Goal: Task Accomplishment & Management: Manage account settings

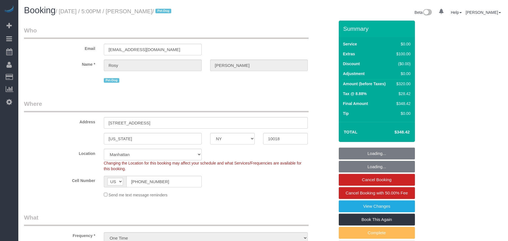
select select "NY"
select select "2"
select select "number:89"
select select "number:90"
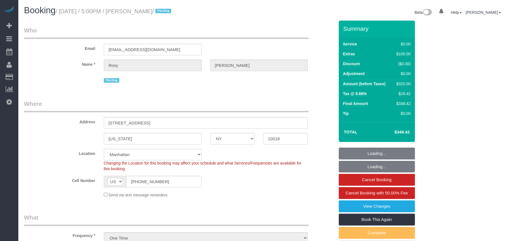
select select "number:13"
select select "number:5"
select select "object:1559"
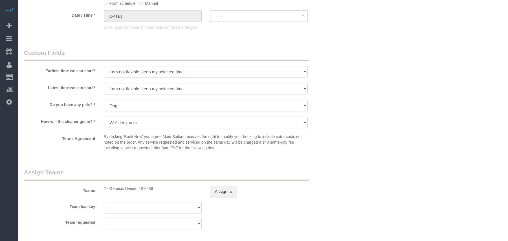
select select "spot1"
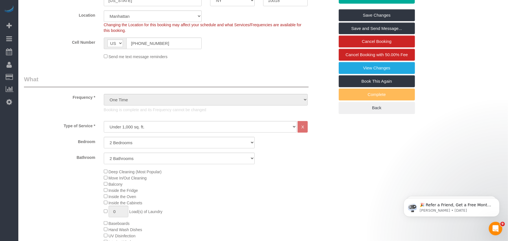
scroll to position [113, 0]
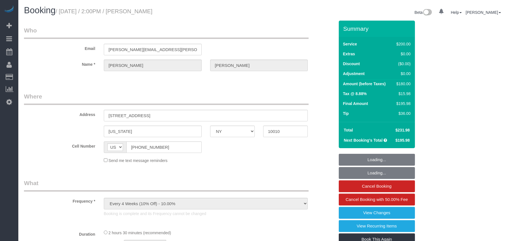
select select "NY"
select select "150"
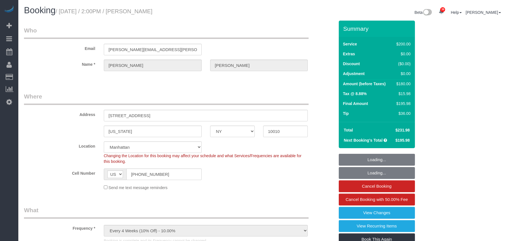
select select "string:stripe-pm_1S8kCg4VGloSiKo7GHOnHBs4"
select select "number:89"
select select "number:74"
select select "number:13"
select select "number:7"
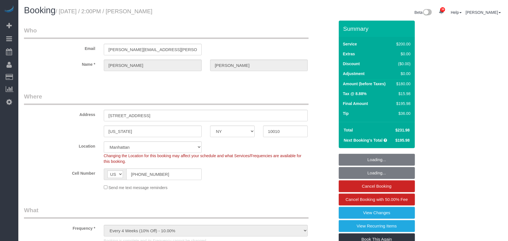
select select "object:1500"
select select "spot1"
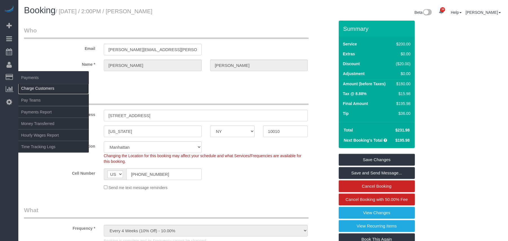
click at [29, 85] on link "Charge Customers" at bounding box center [53, 88] width 71 height 11
click at [29, 88] on link "Charge Customers" at bounding box center [53, 88] width 71 height 11
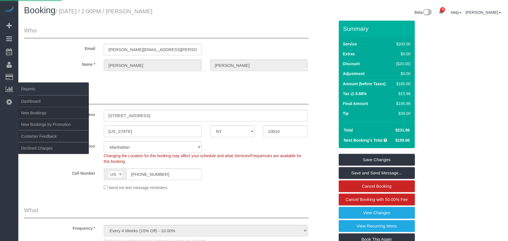
select select
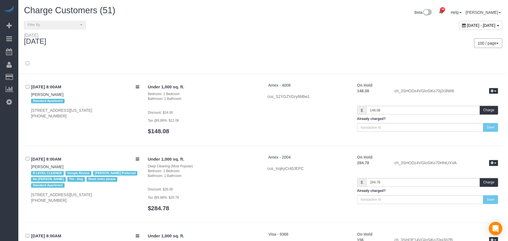
click at [470, 27] on div "[DATE] - [DATE]" at bounding box center [481, 25] width 43 height 9
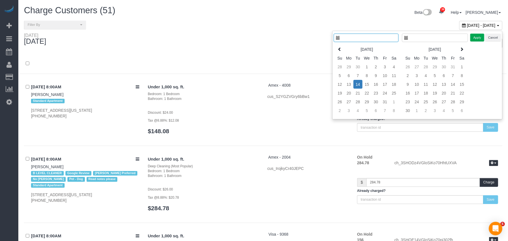
type input "**********"
click at [354, 84] on td "14" at bounding box center [358, 84] width 9 height 9
type input "**********"
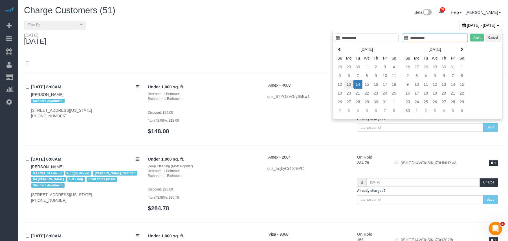
click at [349, 86] on td "13" at bounding box center [349, 84] width 9 height 9
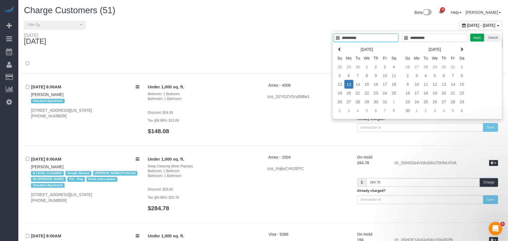
type input "**********"
click at [471, 41] on button "Apply" at bounding box center [478, 38] width 14 height 8
click at [472, 39] on div "100 / page 10 / page 20 / page 30 / page 40 / page 50 / page 100 / page" at bounding box center [385, 43] width 235 height 10
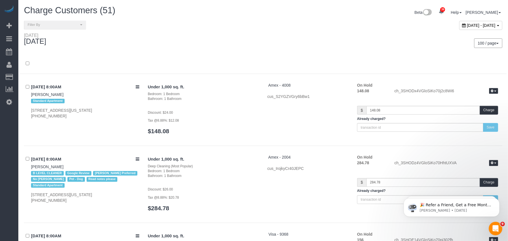
click at [280, 60] on div at bounding box center [263, 66] width 487 height 15
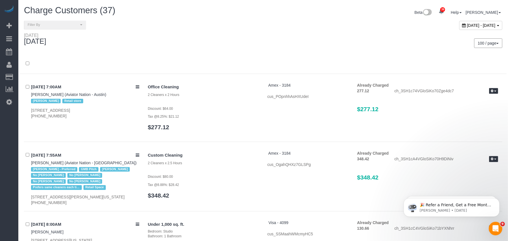
scroll to position [2043, 0]
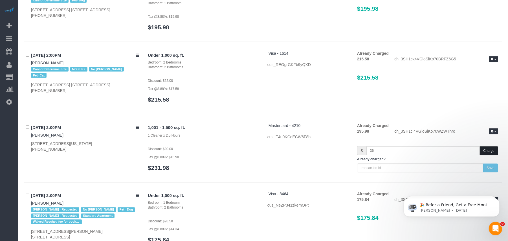
click at [482, 147] on button "Charge" at bounding box center [489, 151] width 18 height 9
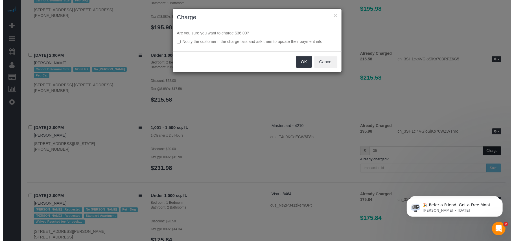
scroll to position [2041, 0]
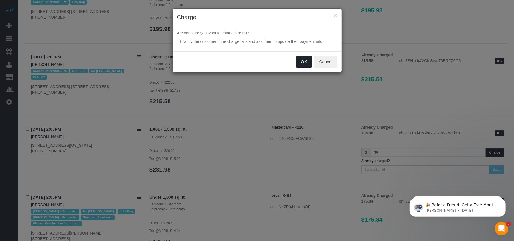
click at [303, 66] on button "OK" at bounding box center [304, 62] width 16 height 12
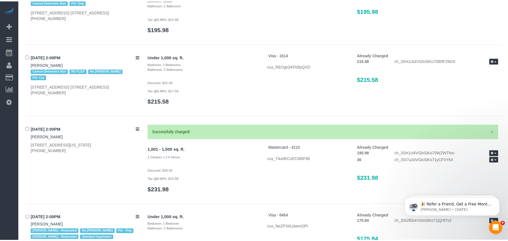
scroll to position [2043, 0]
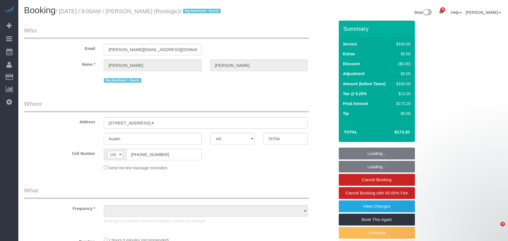
select select "[GEOGRAPHIC_DATA]"
select select "spot1"
select select "number:89"
select select "number:90"
select select "number:15"
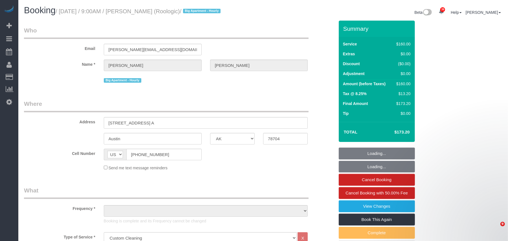
select select "number:5"
select select "object:960"
select select "string:stripe-pm_1SHV9W4VGloSiKo7LXBcipxc"
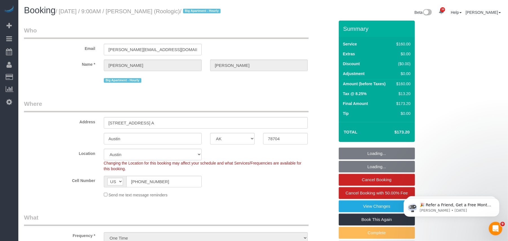
select select "spot37"
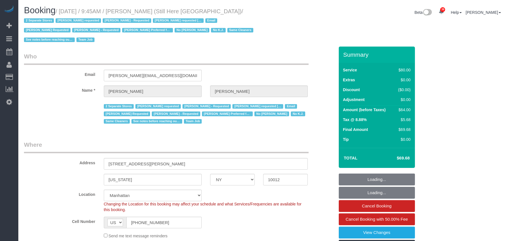
select select "NY"
select select "string:stripe-pm_1Oyz8t4VGloSiKo71skqOF54"
select select "number:89"
select select "number:90"
select select "number:15"
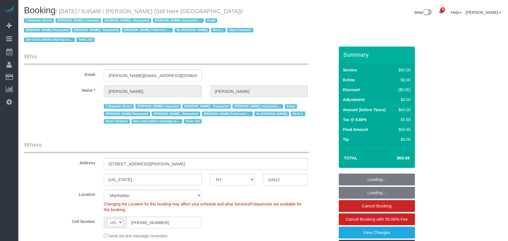
select select "number:5"
select select "object:1480"
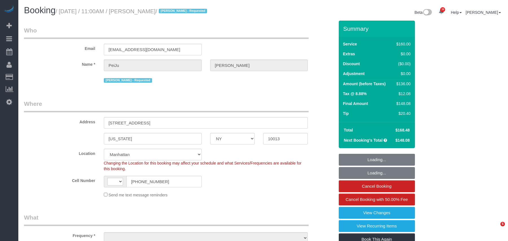
select select "NY"
select select "number:89"
select select "number:90"
select select "number:15"
select select "number:6"
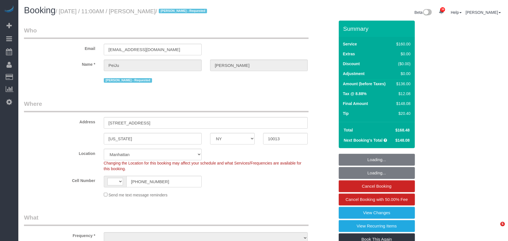
select select "string:[GEOGRAPHIC_DATA]"
select select "object:1509"
select select "spot1"
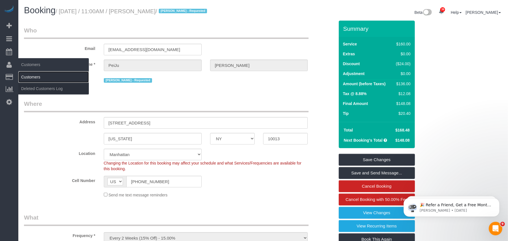
click at [24, 77] on link "Customers" at bounding box center [53, 76] width 71 height 11
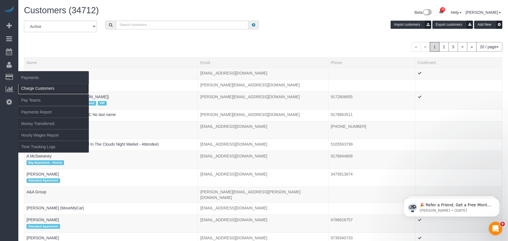
click at [37, 88] on link "Charge Customers" at bounding box center [53, 88] width 71 height 11
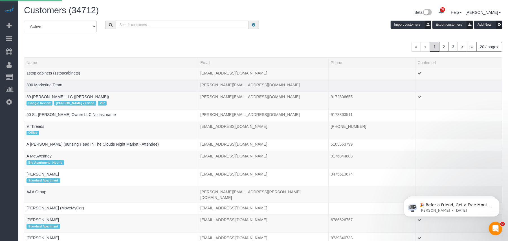
select select
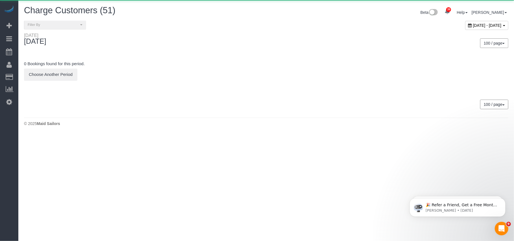
click at [473, 26] on span "[DATE] - [DATE]" at bounding box center [487, 25] width 29 height 5
type input "**********"
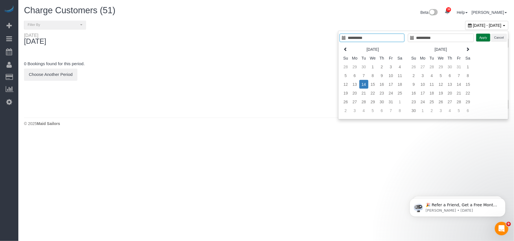
click at [359, 83] on td "14" at bounding box center [363, 84] width 9 height 9
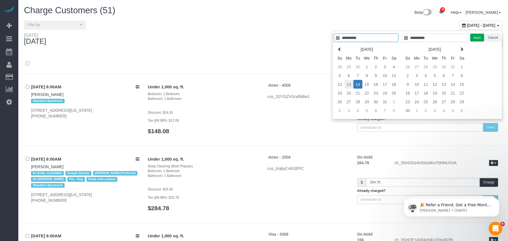
type input "**********"
click at [348, 84] on td "13" at bounding box center [349, 84] width 9 height 9
type input "**********"
click at [478, 42] on div "**********" at bounding box center [418, 75] width 170 height 89
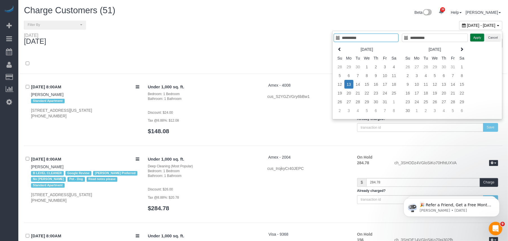
drag, startPoint x: 477, startPoint y: 41, endPoint x: 473, endPoint y: 42, distance: 3.4
click at [476, 41] on button "Apply" at bounding box center [478, 38] width 14 height 8
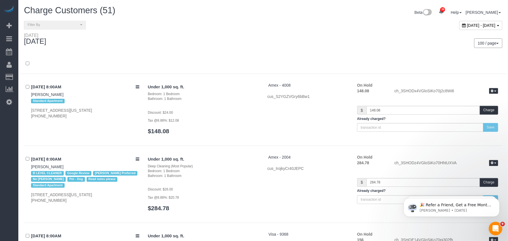
click at [230, 55] on div at bounding box center [263, 64] width 487 height 20
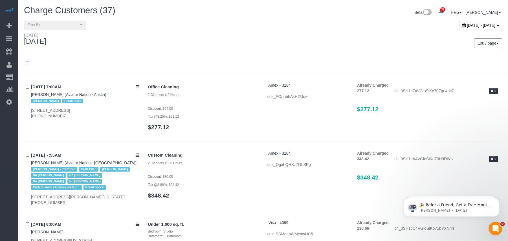
scroll to position [1228, 0]
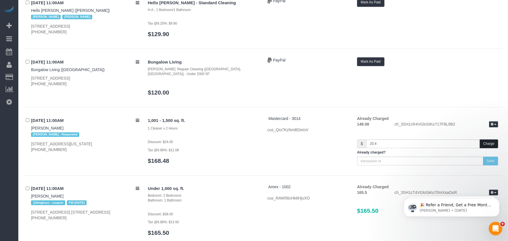
click at [485, 139] on button "Charge" at bounding box center [489, 143] width 18 height 9
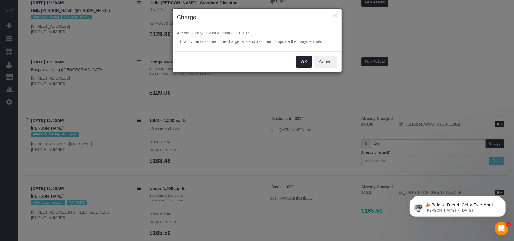
click at [302, 64] on button "OK" at bounding box center [304, 62] width 16 height 12
